Goal: Check status: Check status

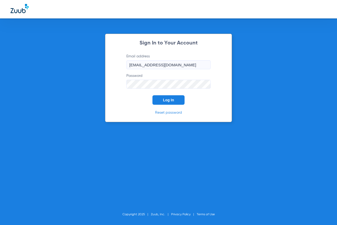
click at [175, 101] on button "Log In" at bounding box center [168, 99] width 32 height 9
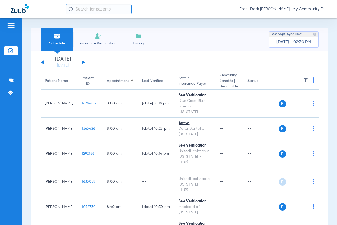
click at [83, 63] on button at bounding box center [83, 62] width 3 height 4
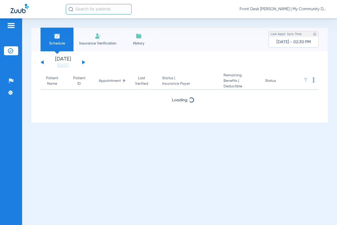
click at [83, 63] on button at bounding box center [83, 62] width 3 height 4
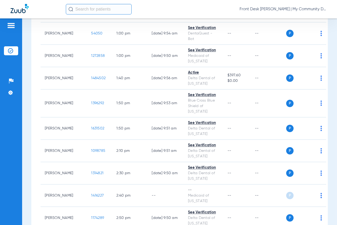
scroll to position [710, 0]
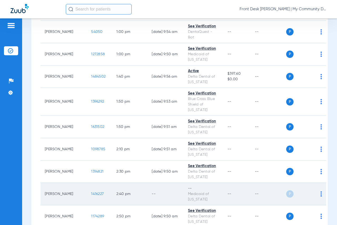
click at [91, 192] on span "1416227" at bounding box center [97, 194] width 13 height 4
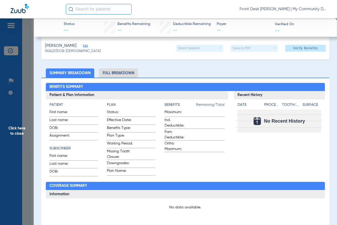
scroll to position [0, 0]
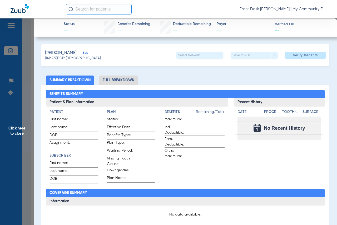
click at [18, 129] on span "Click here to close" at bounding box center [17, 130] width 34 height 225
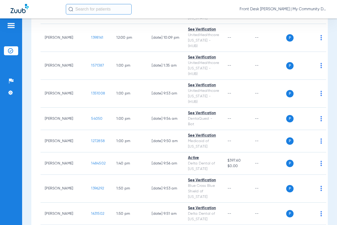
scroll to position [600, 0]
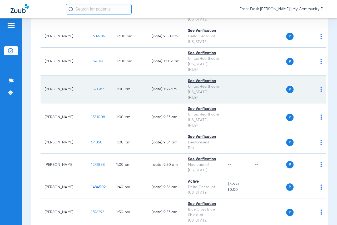
click at [91, 87] on span "1571387" at bounding box center [97, 89] width 13 height 4
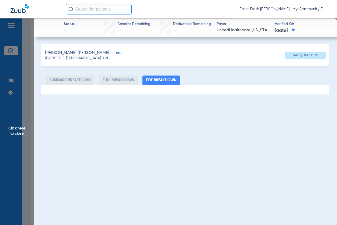
click at [131, 85] on div at bounding box center [185, 90] width 288 height 10
click at [131, 81] on li "Full Breakdown" at bounding box center [118, 80] width 39 height 9
click at [12, 131] on span "Click here to close" at bounding box center [17, 130] width 34 height 225
